Goal: Book appointment/travel/reservation

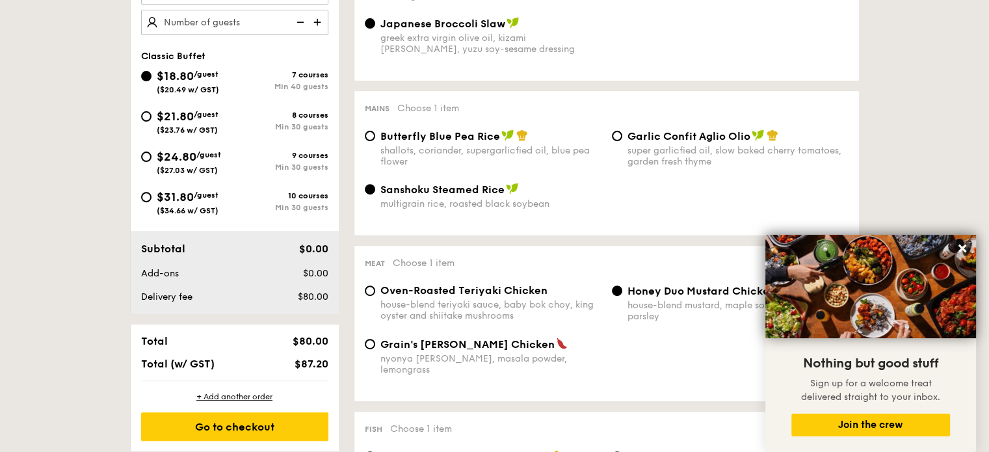
scroll to position [455, 0]
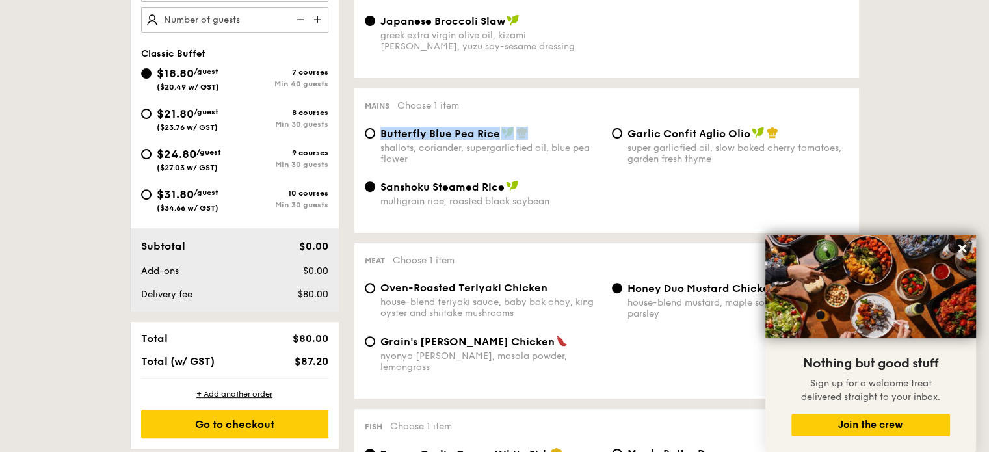
drag, startPoint x: 382, startPoint y: 131, endPoint x: 588, endPoint y: 133, distance: 205.4
click at [588, 133] on div "Butterfly Blue Pea Rice" at bounding box center [490, 133] width 221 height 13
click at [582, 129] on div "Butterfly Blue Pea Rice" at bounding box center [490, 133] width 221 height 13
click at [375, 129] on input "Butterfly Blue Pea Rice shallots, coriander, supergarlicfied oil, blue pea flow…" at bounding box center [370, 133] width 10 height 10
radio input "true"
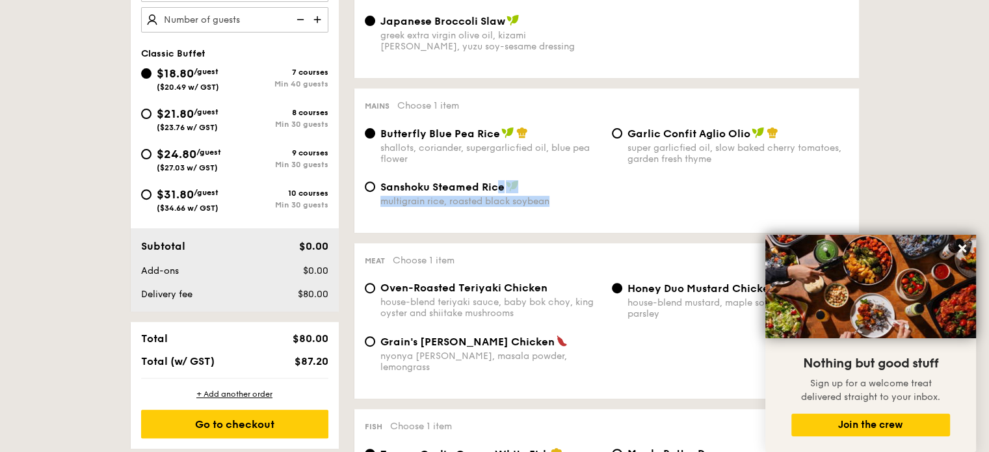
drag, startPoint x: 497, startPoint y: 195, endPoint x: 502, endPoint y: 223, distance: 28.4
click at [502, 222] on div "Sanshoku Steamed Rice multigrain rice, roasted black soybean" at bounding box center [606, 201] width 494 height 42
drag, startPoint x: 486, startPoint y: 211, endPoint x: 517, endPoint y: 209, distance: 30.6
click at [517, 209] on div "Sanshoku Steamed Rice multigrain rice, roasted black soybean" at bounding box center [606, 201] width 494 height 42
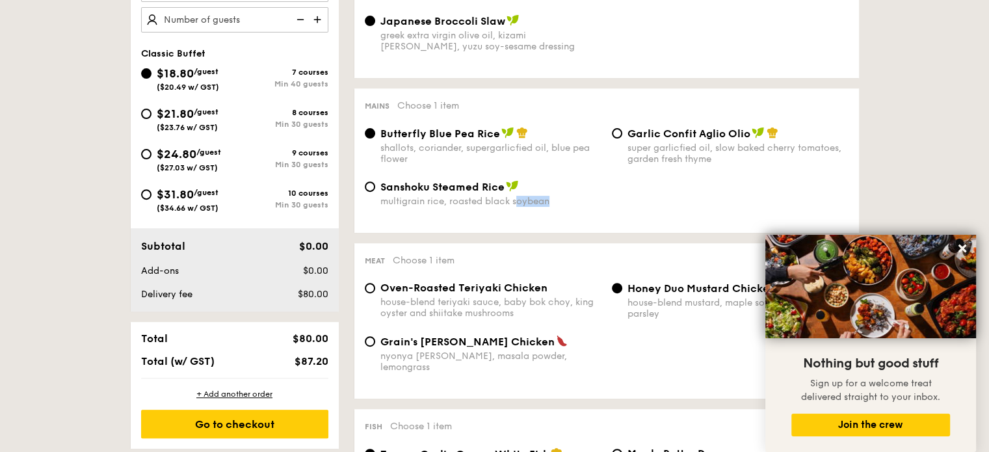
click at [517, 207] on div "multigrain rice, roasted black soybean" at bounding box center [490, 201] width 221 height 11
click at [375, 192] on input "Sanshoku Steamed Rice multigrain rice, roasted black soybean" at bounding box center [370, 186] width 10 height 10
radio input "true"
click at [653, 130] on span "Garlic Confit Aglio Olio" at bounding box center [688, 133] width 123 height 12
click at [622, 130] on input "Garlic Confit Aglio Olio super garlicfied oil, slow baked cherry tomatoes, gard…" at bounding box center [617, 133] width 10 height 10
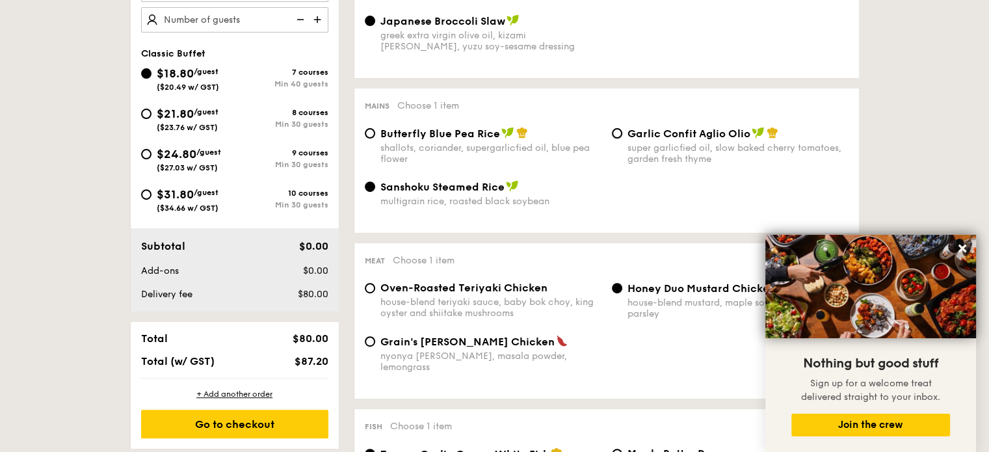
radio input "true"
click at [144, 111] on input "$21.80 /guest ($23.76 w/ GST) 8 courses Min 30 guests" at bounding box center [146, 114] width 10 height 10
radio input "true"
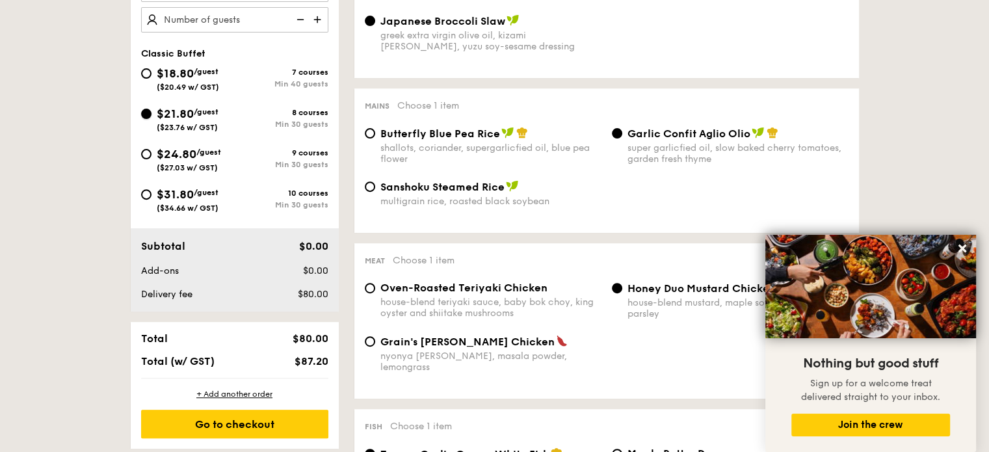
radio input "true"
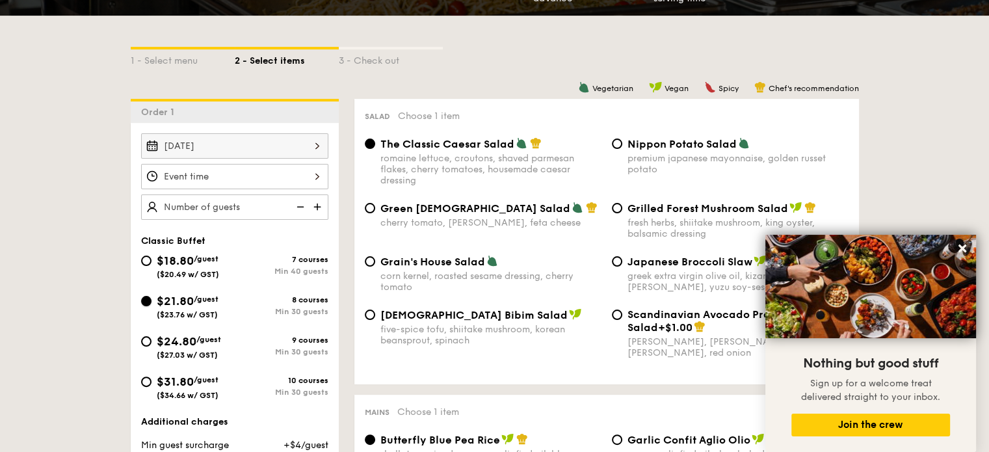
scroll to position [260, 0]
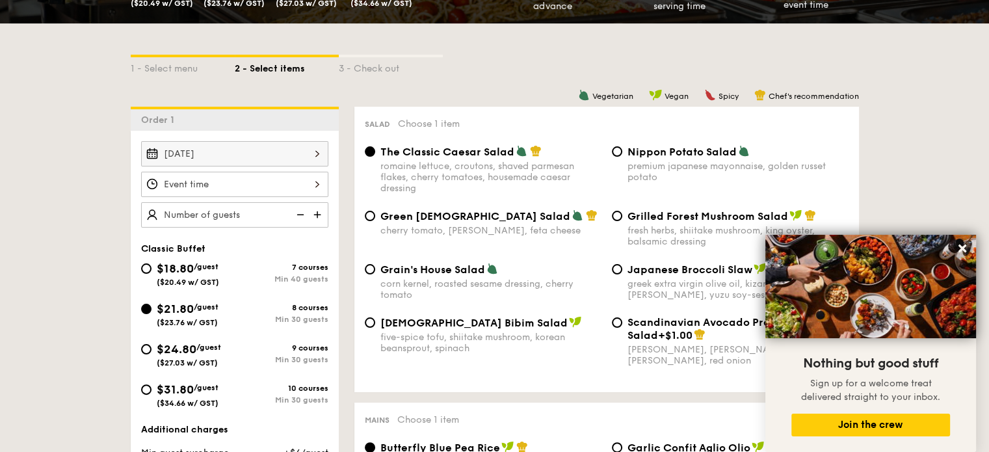
click at [315, 211] on img at bounding box center [319, 214] width 20 height 25
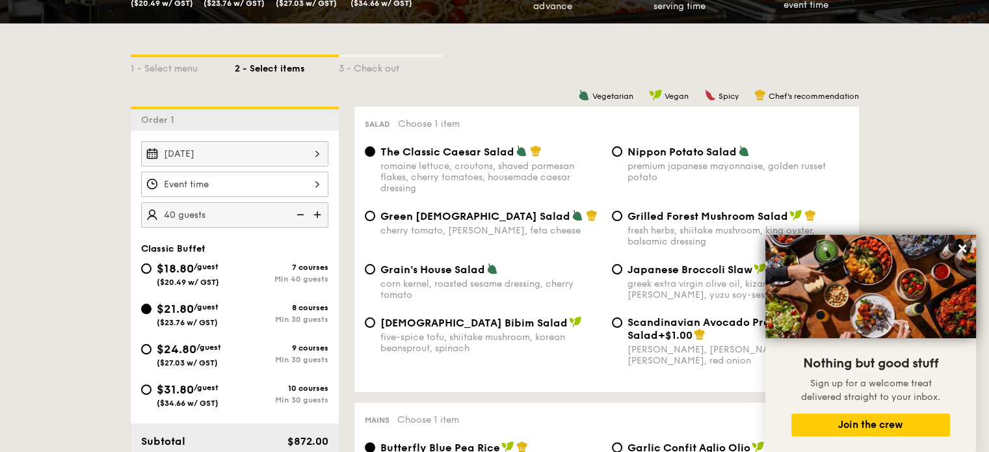
click at [315, 211] on img at bounding box center [319, 214] width 20 height 25
type input "55 guests"
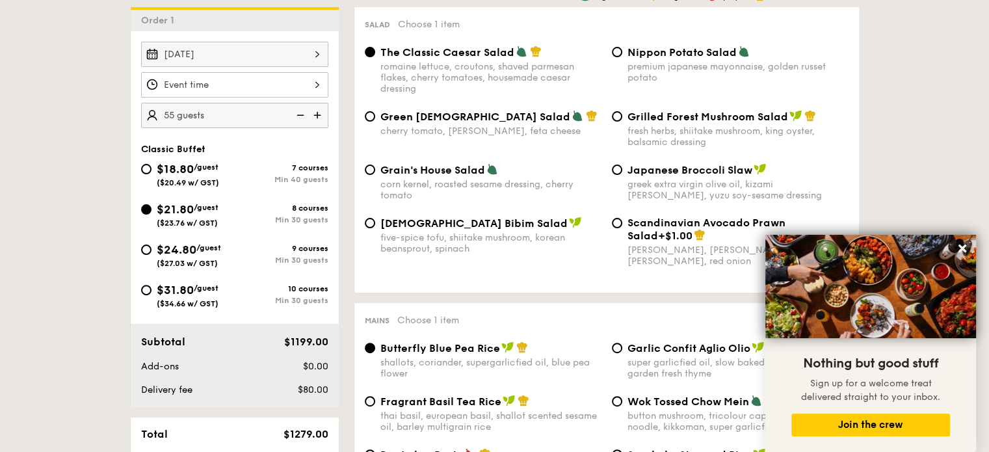
scroll to position [325, 0]
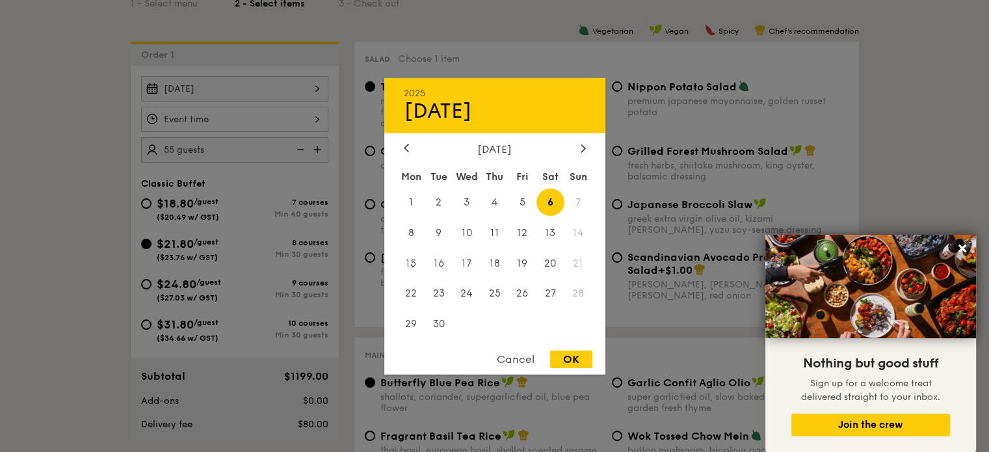
click at [313, 93] on div "[DATE] 2025 Sep [DATE] Tue Wed Thu Fri Sat Sun 1 2 3 4 5 6 7 8 9 10 11 12 13 14…" at bounding box center [234, 88] width 187 height 25
click at [313, 93] on div at bounding box center [494, 226] width 989 height 452
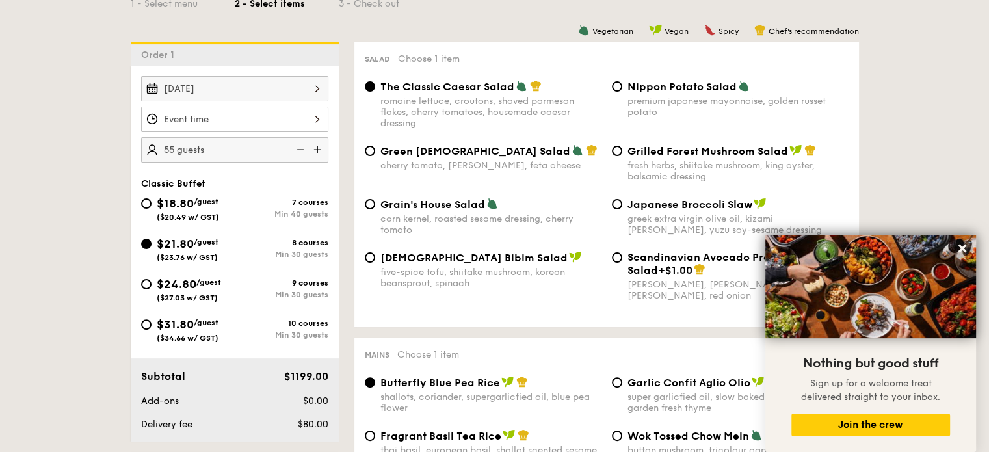
click at [201, 121] on div at bounding box center [234, 119] width 187 height 25
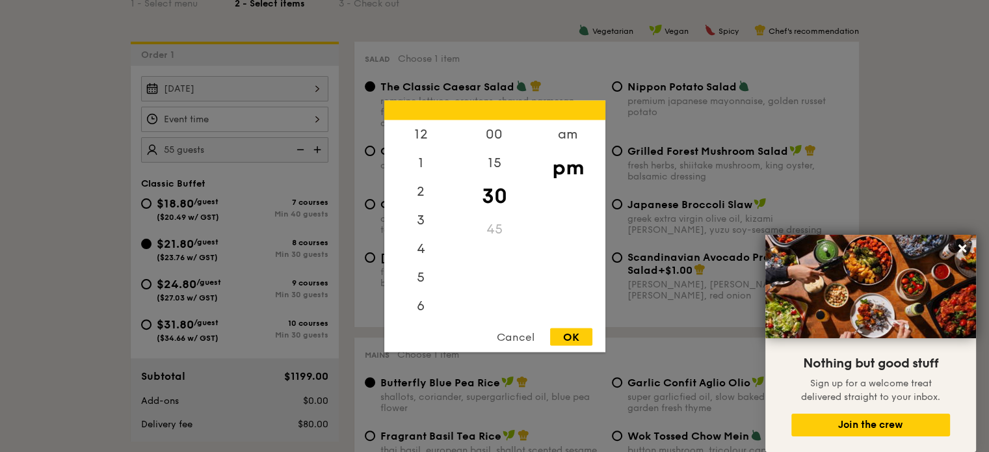
scroll to position [57, 0]
click at [416, 213] on div "5" at bounding box center [420, 224] width 73 height 38
click at [426, 194] on div "4" at bounding box center [420, 196] width 73 height 38
click at [495, 236] on div "45" at bounding box center [494, 234] width 73 height 38
click at [571, 330] on div "OK" at bounding box center [571, 337] width 42 height 18
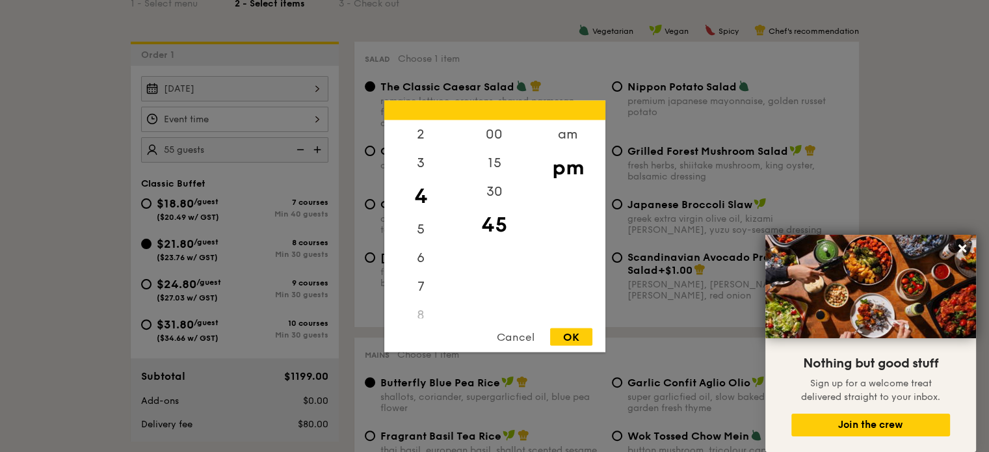
type input "4:45PM"
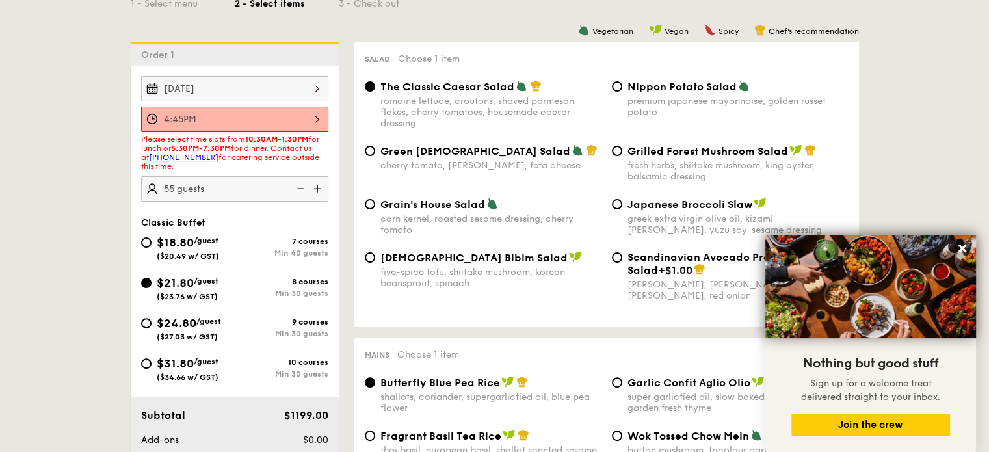
click at [244, 151] on span "Please select time slots from 10:30AM-1:30PM for lunch or 5:30PM-7:30PM for din…" at bounding box center [230, 153] width 178 height 36
drag, startPoint x: 252, startPoint y: 142, endPoint x: 300, endPoint y: 159, distance: 50.4
click at [300, 159] on span "Please select time slots from 10:30AM-1:30PM for lunch or 5:30PM-7:30PM for din…" at bounding box center [230, 153] width 178 height 36
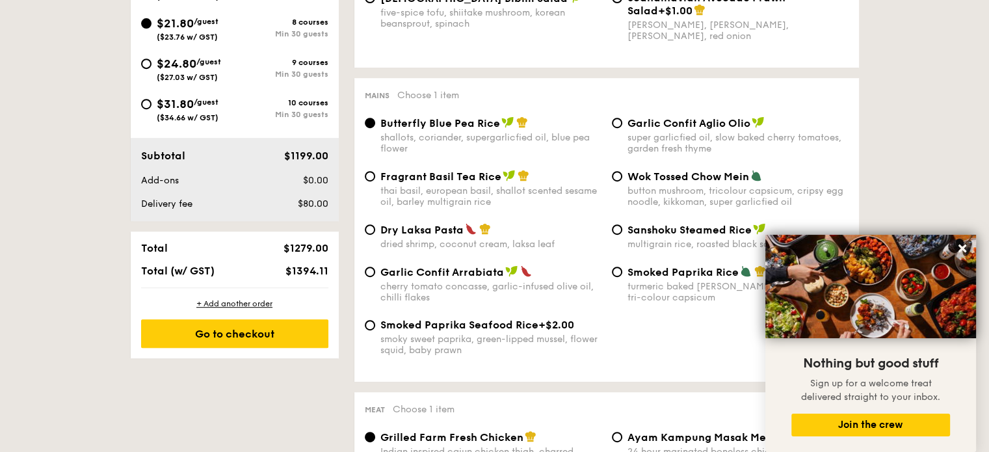
scroll to position [585, 0]
click at [375, 234] on div "Dry Laksa Pasta dried shrimp, coconut cream, laksa leaf" at bounding box center [482, 235] width 247 height 27
click at [372, 234] on input "Dry Laksa Pasta dried shrimp, coconut cream, laksa leaf" at bounding box center [370, 229] width 10 height 10
radio input "true"
click at [655, 128] on span "Garlic Confit Aglio Olio" at bounding box center [688, 122] width 123 height 12
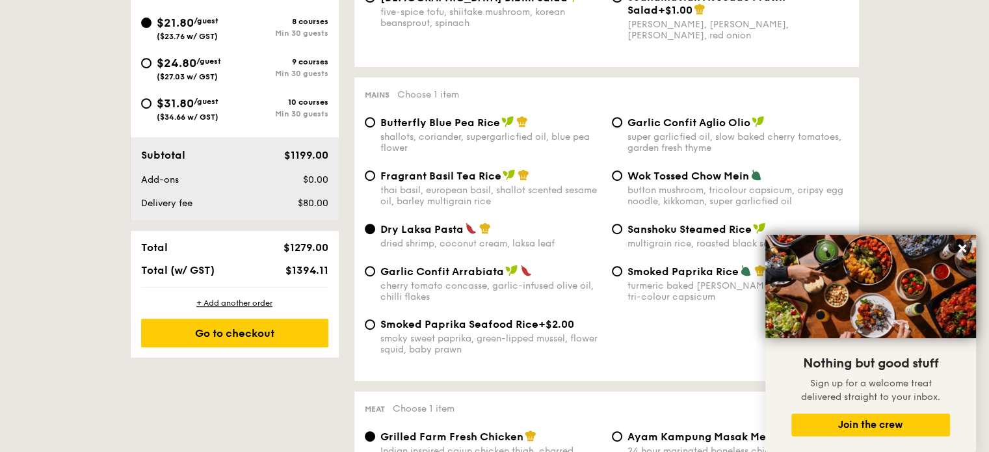
click at [622, 127] on input "Garlic Confit Aglio Olio super garlicfied oil, slow baked cherry tomatoes, gard…" at bounding box center [617, 122] width 10 height 10
radio input "true"
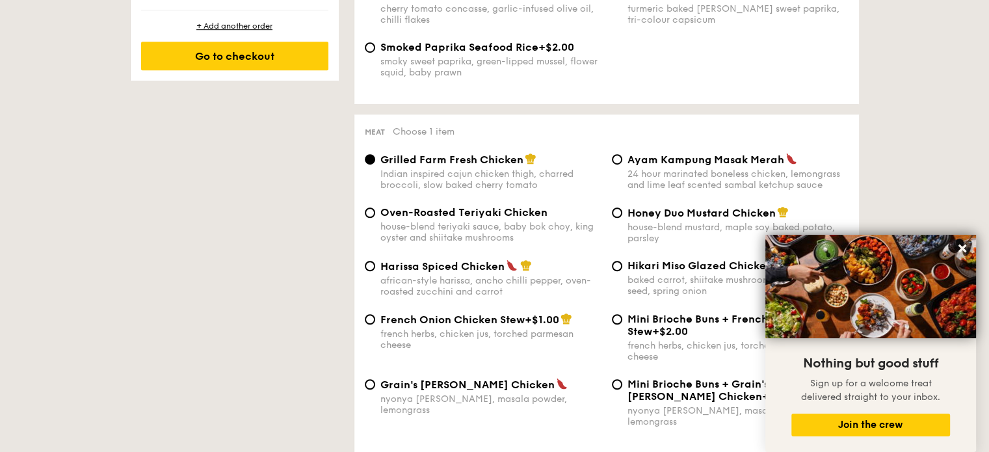
scroll to position [910, 0]
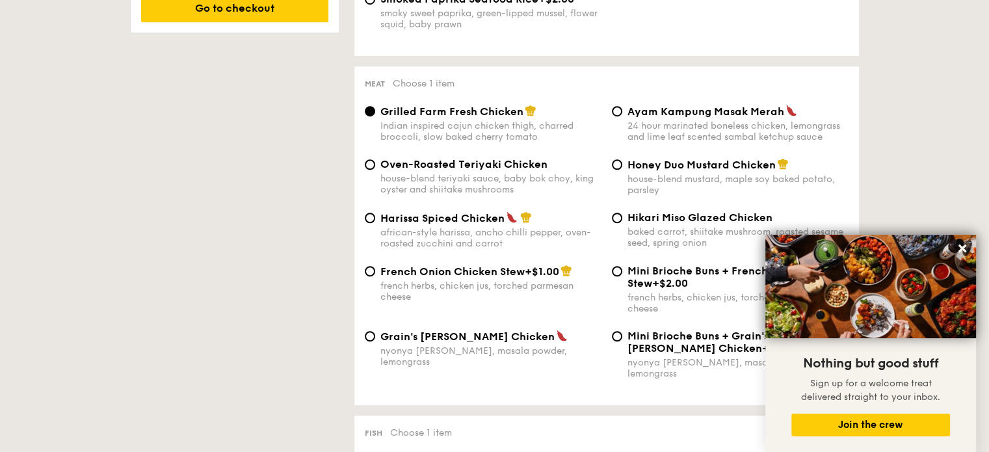
click at [384, 170] on span "Oven-Roasted Teriyaki Chicken" at bounding box center [463, 164] width 167 height 12
click at [375, 170] on input "Oven-Roasted Teriyaki Chicken house-blend teriyaki sauce, baby bok choy, king o…" at bounding box center [370, 164] width 10 height 10
radio input "true"
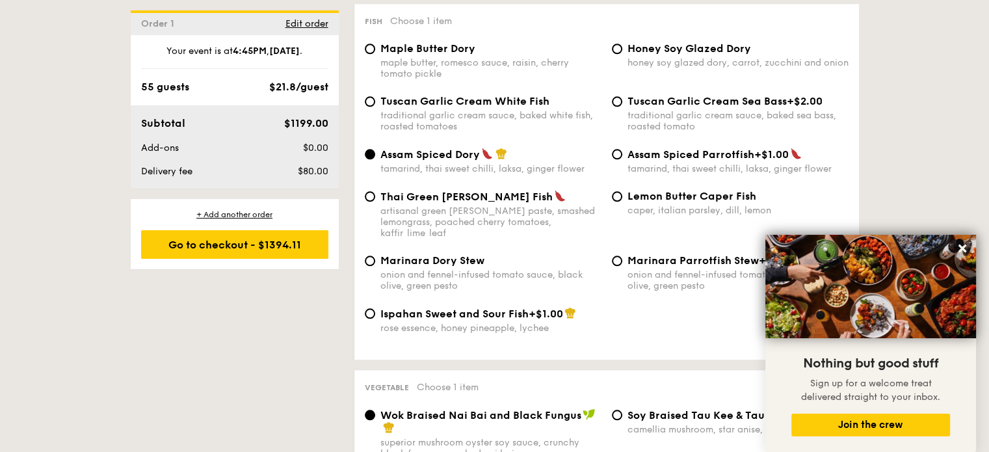
scroll to position [1300, 0]
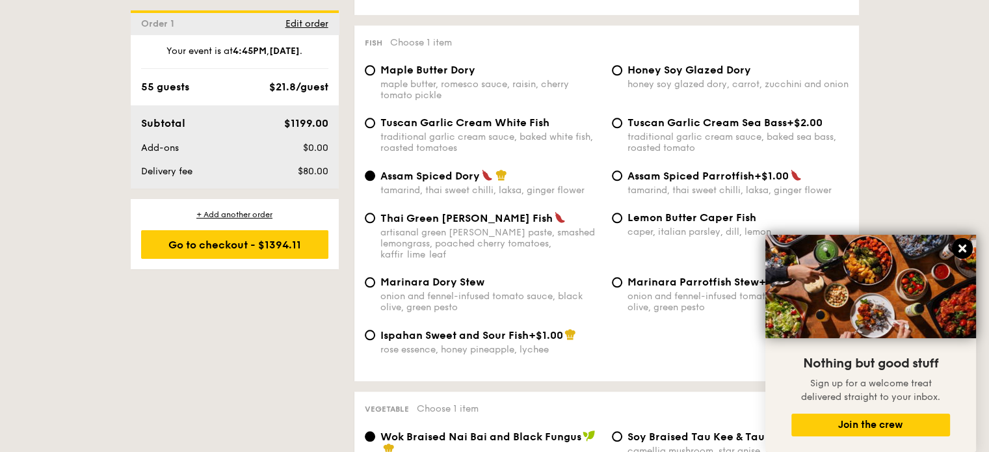
click at [959, 254] on icon at bounding box center [962, 248] width 12 height 12
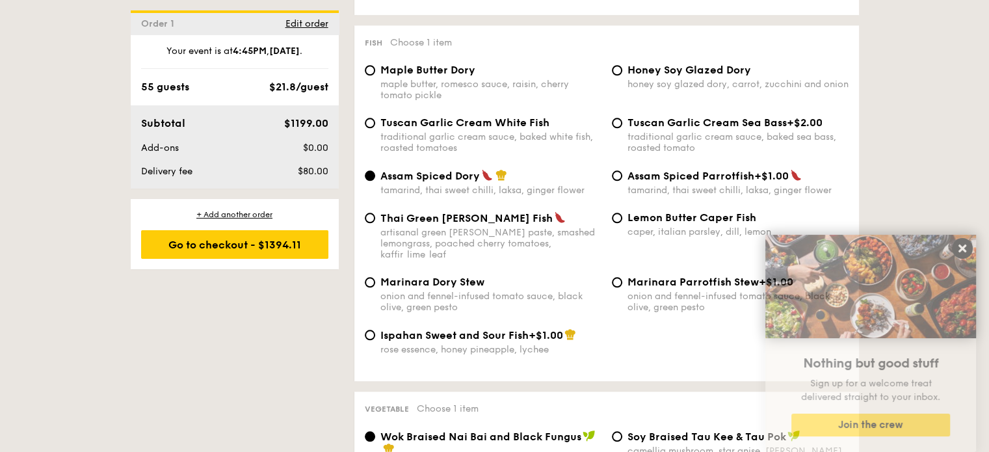
click at [959, 254] on icon at bounding box center [962, 248] width 12 height 12
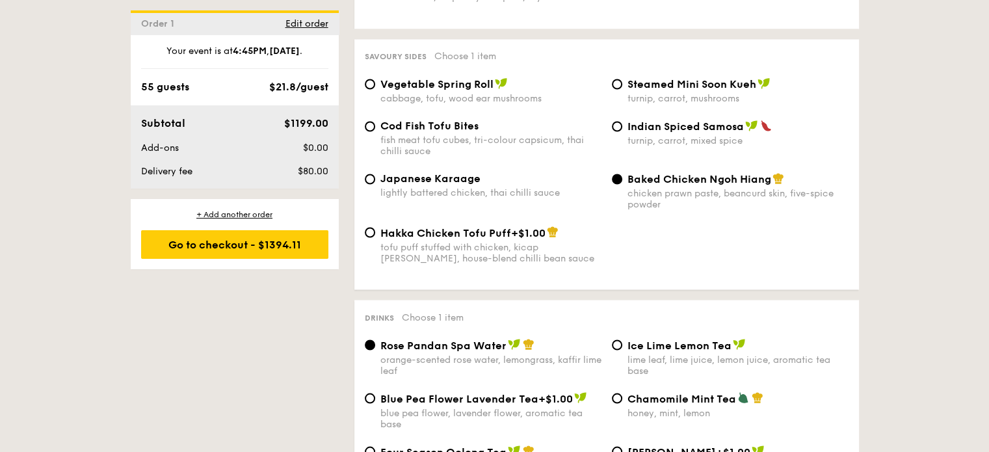
scroll to position [2275, 0]
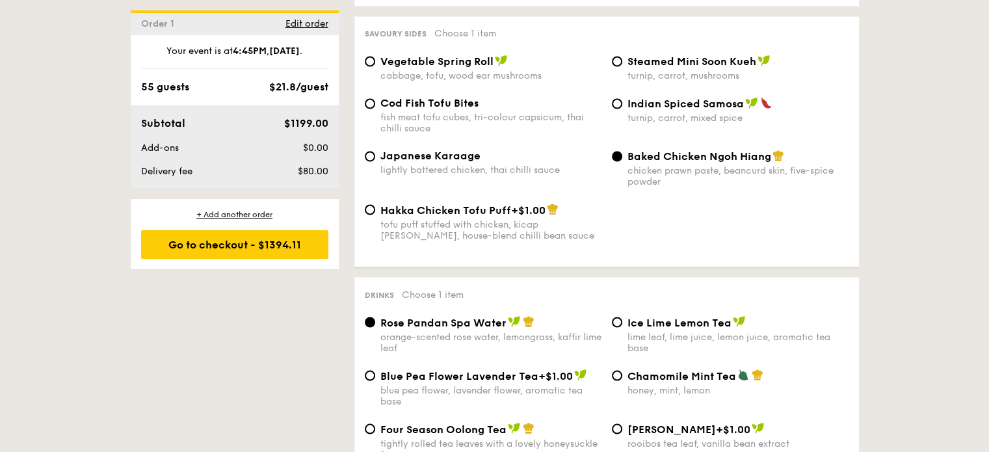
click at [486, 172] on div "lightly battered chicken, thai chilli sauce" at bounding box center [490, 169] width 221 height 11
click at [375, 161] on input "Japanese Karaage lightly battered chicken, thai chilli sauce" at bounding box center [370, 156] width 10 height 10
radio input "true"
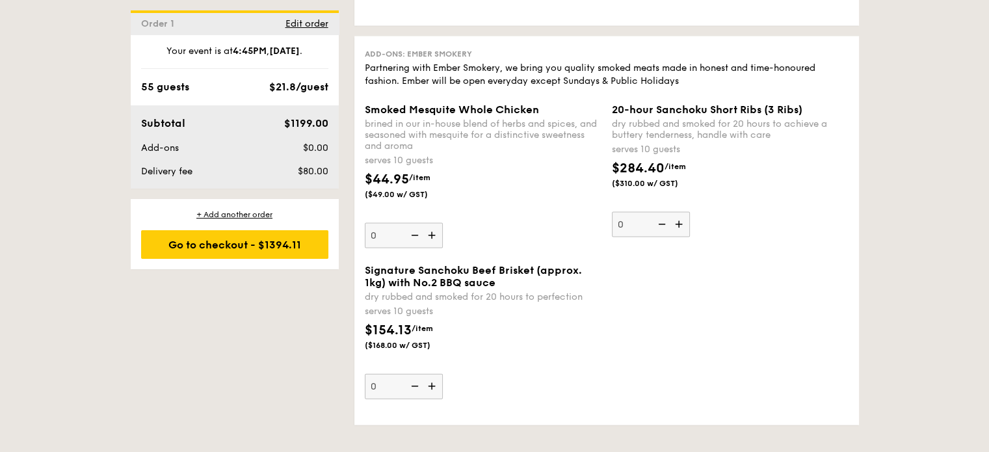
scroll to position [2795, 0]
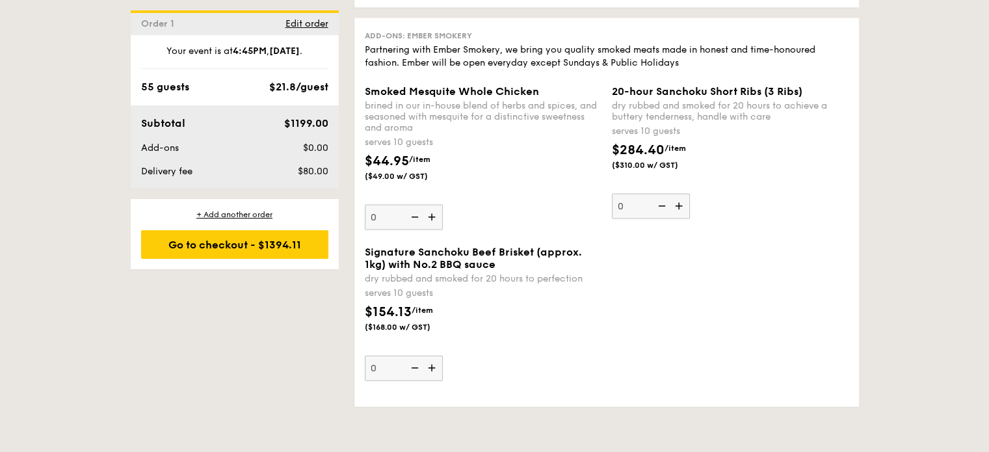
click at [506, 238] on div "Smoked Mesquite Whole Chicken brined in our in-house blend of herbs and spices,…" at bounding box center [606, 165] width 494 height 161
